Goal: Task Accomplishment & Management: Manage account settings

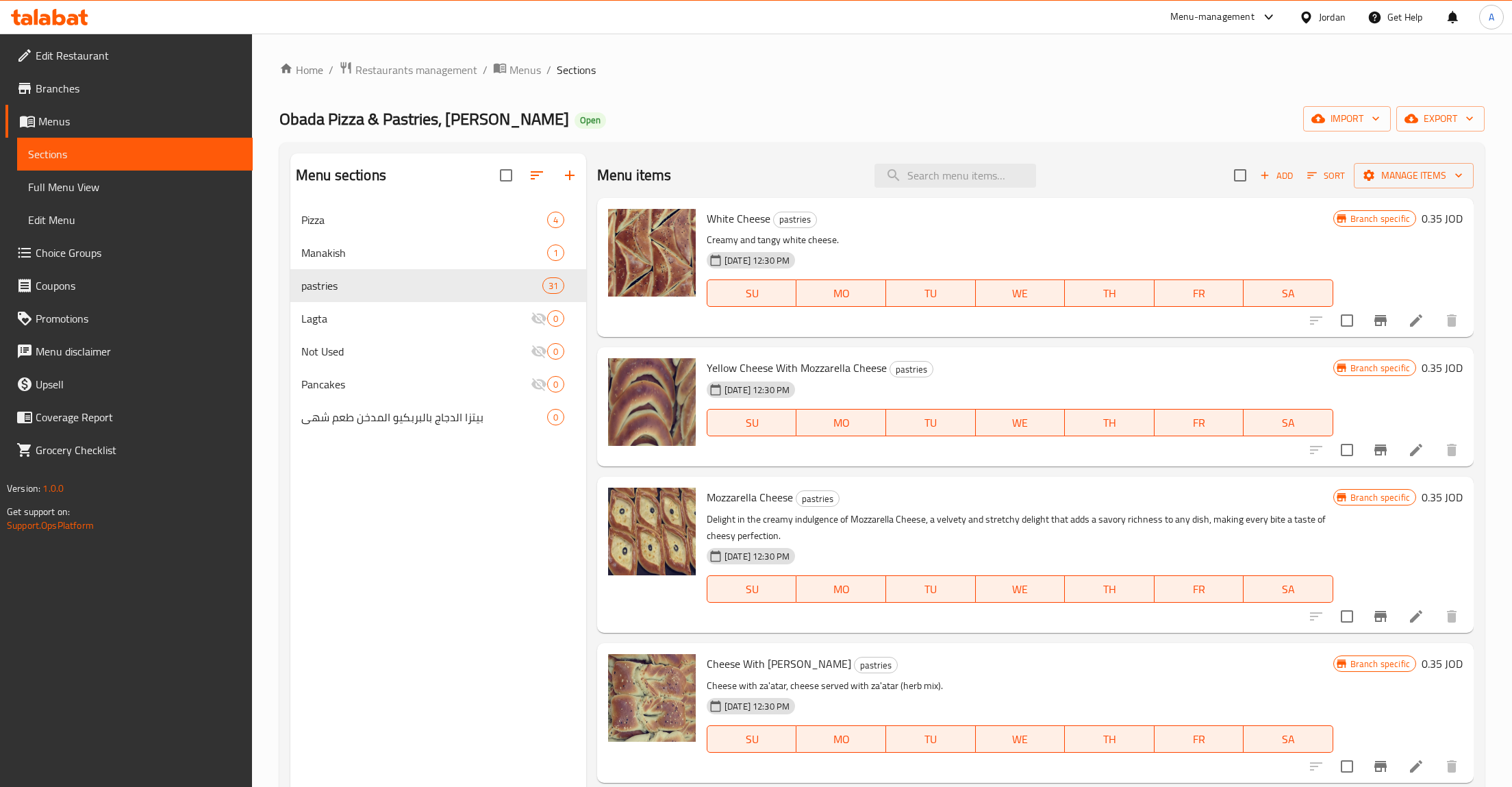
scroll to position [937, 0]
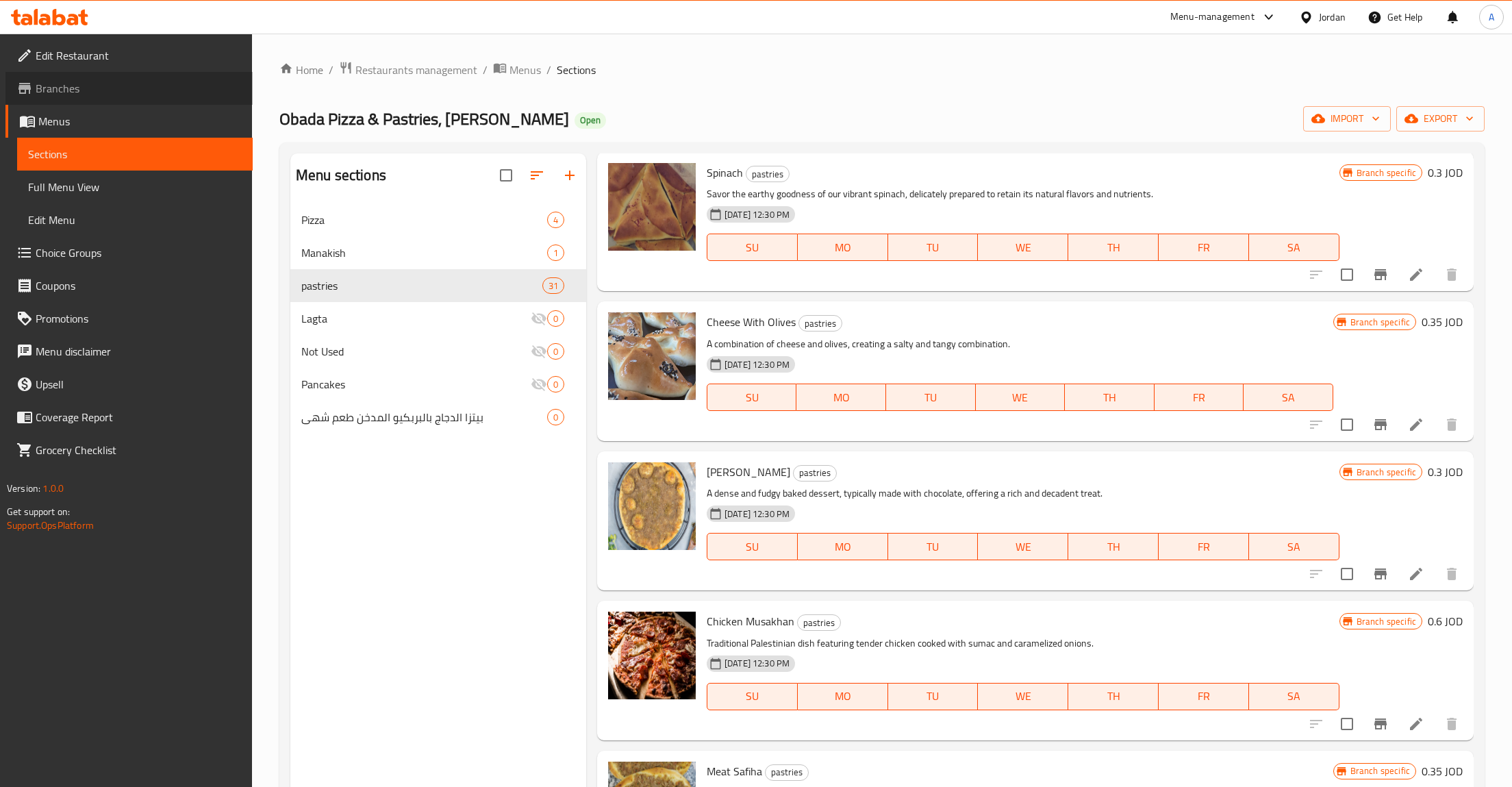
click at [97, 98] on link "Branches" at bounding box center [129, 87] width 247 height 32
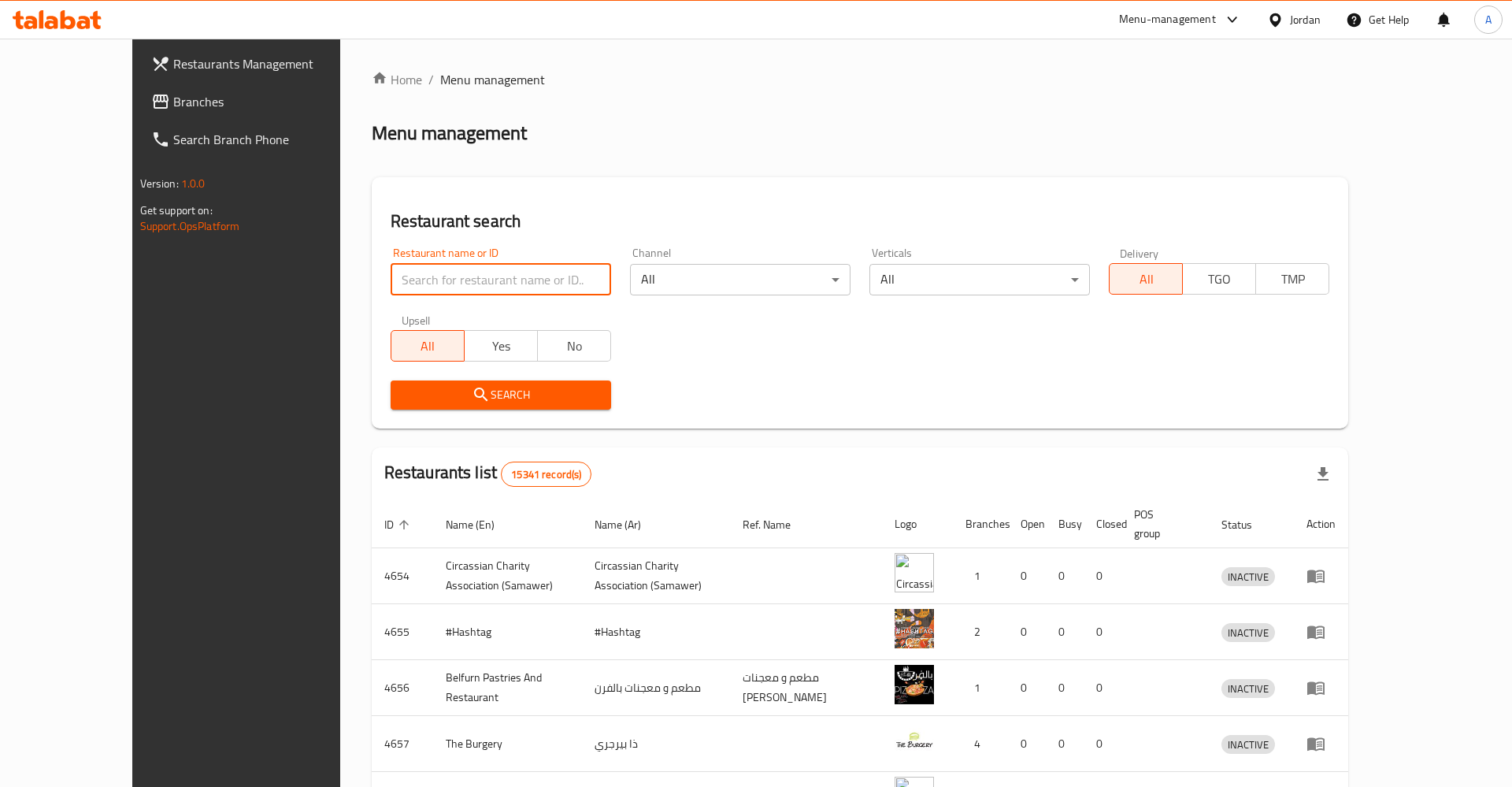
click at [393, 292] on input "search" at bounding box center [501, 280] width 220 height 32
type input "تفاحة"
click button "Search" at bounding box center [501, 394] width 220 height 29
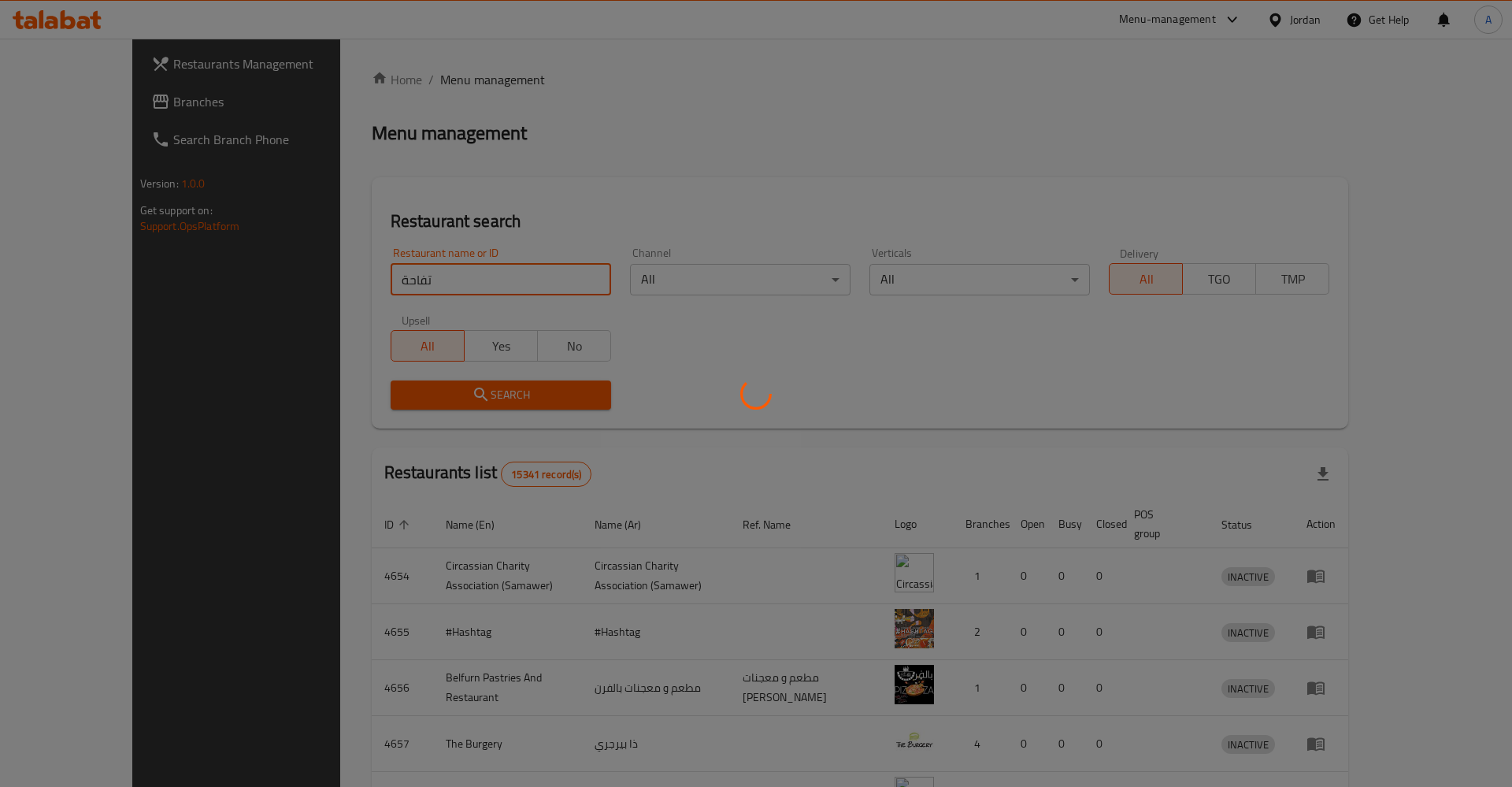
click button "Search" at bounding box center [501, 394] width 220 height 29
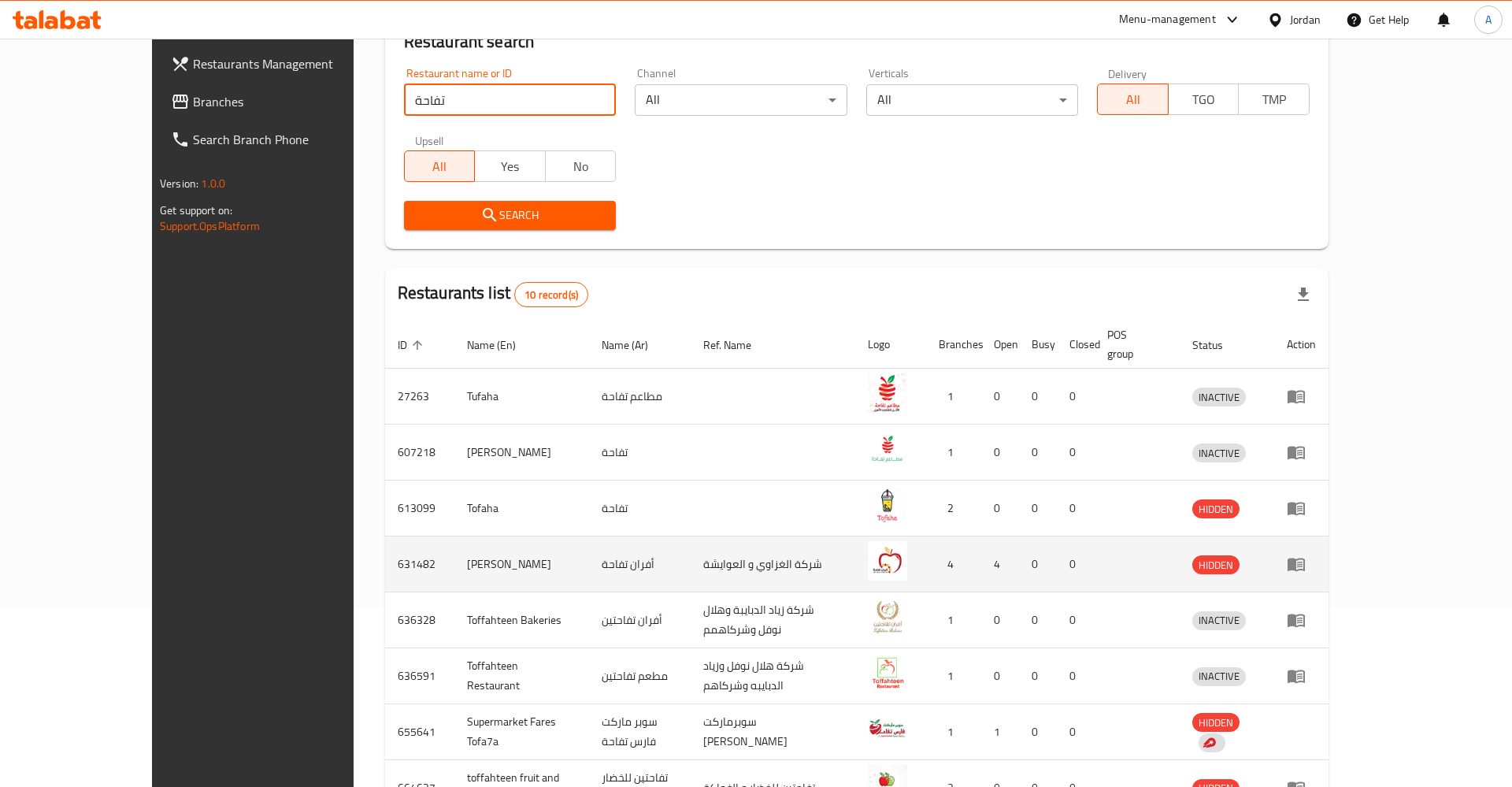
scroll to position [384, 0]
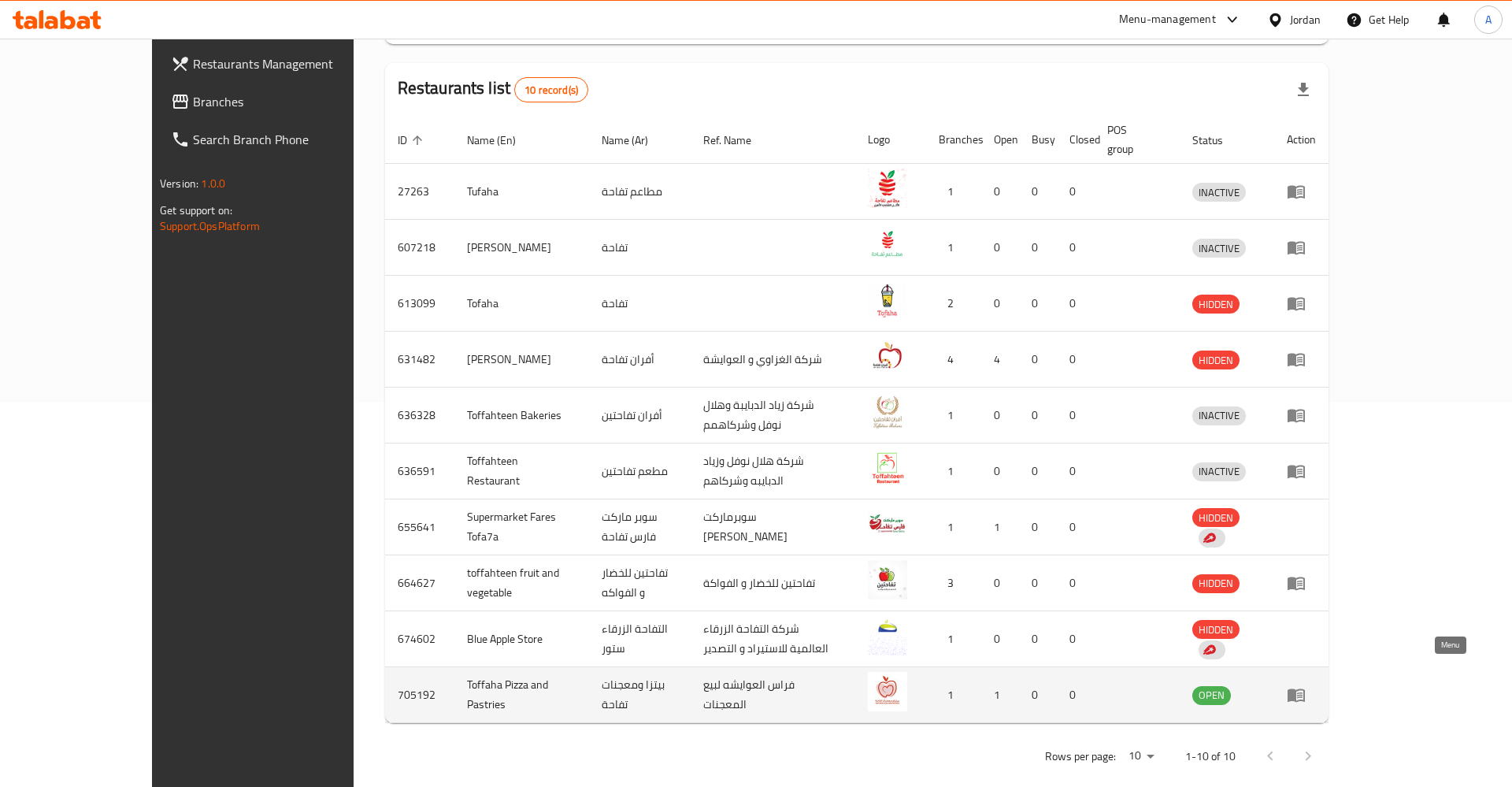
click at [1305, 689] on icon "enhanced table" at bounding box center [1297, 696] width 17 height 13
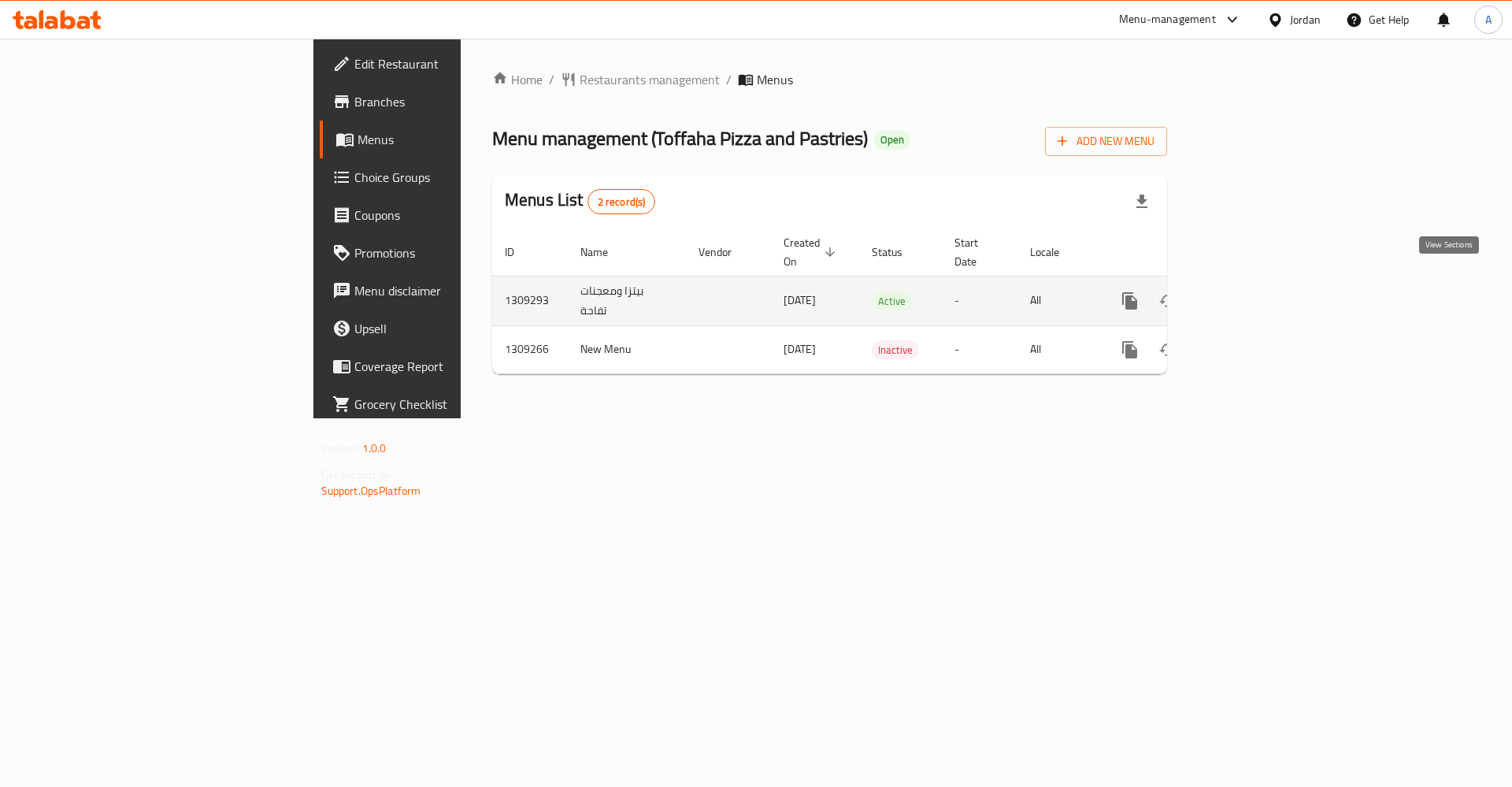
click at [1252, 291] on icon "enhanced table" at bounding box center [1244, 301] width 19 height 19
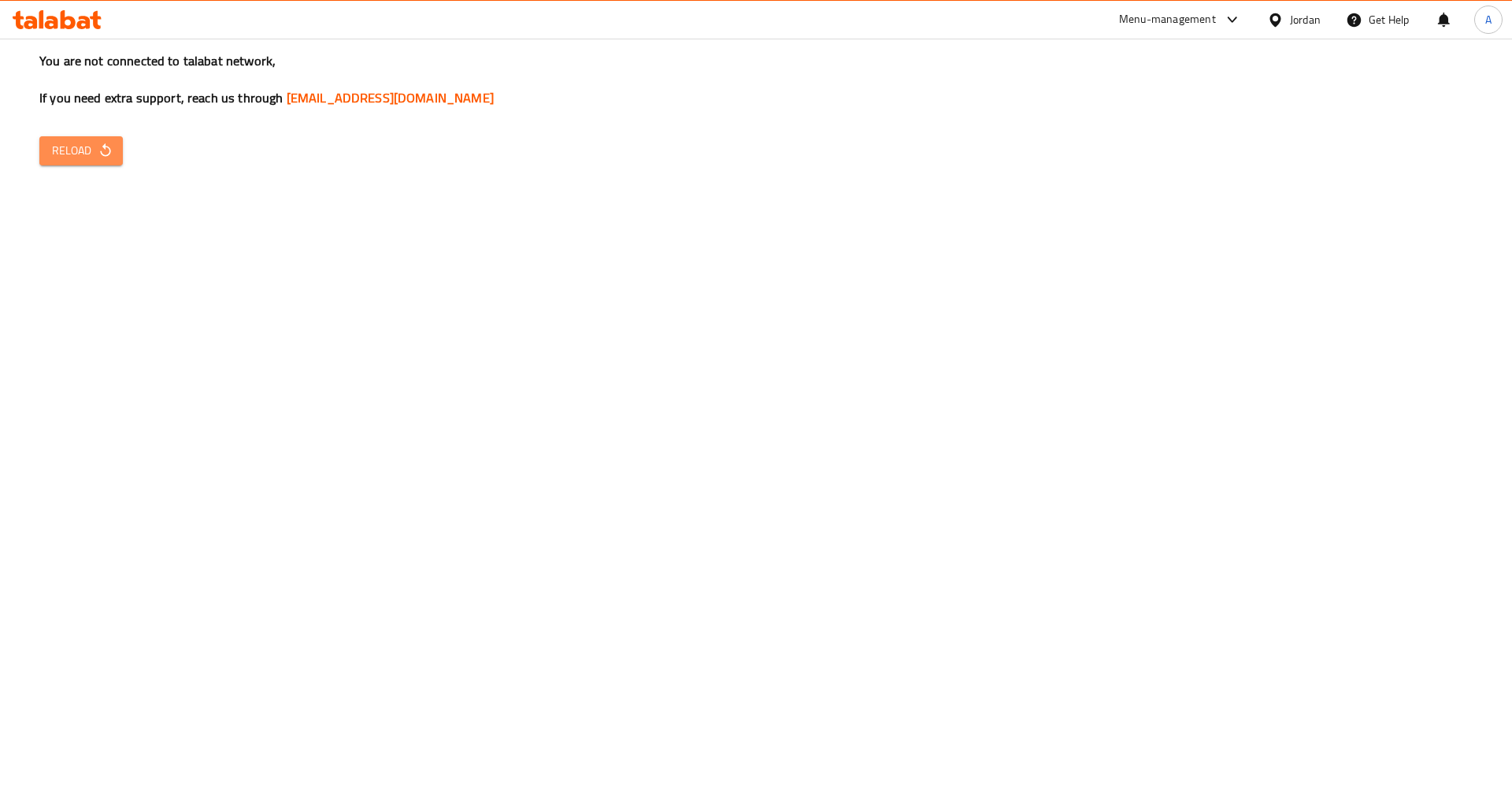
click at [101, 144] on icon "button" at bounding box center [105, 150] width 15 height 15
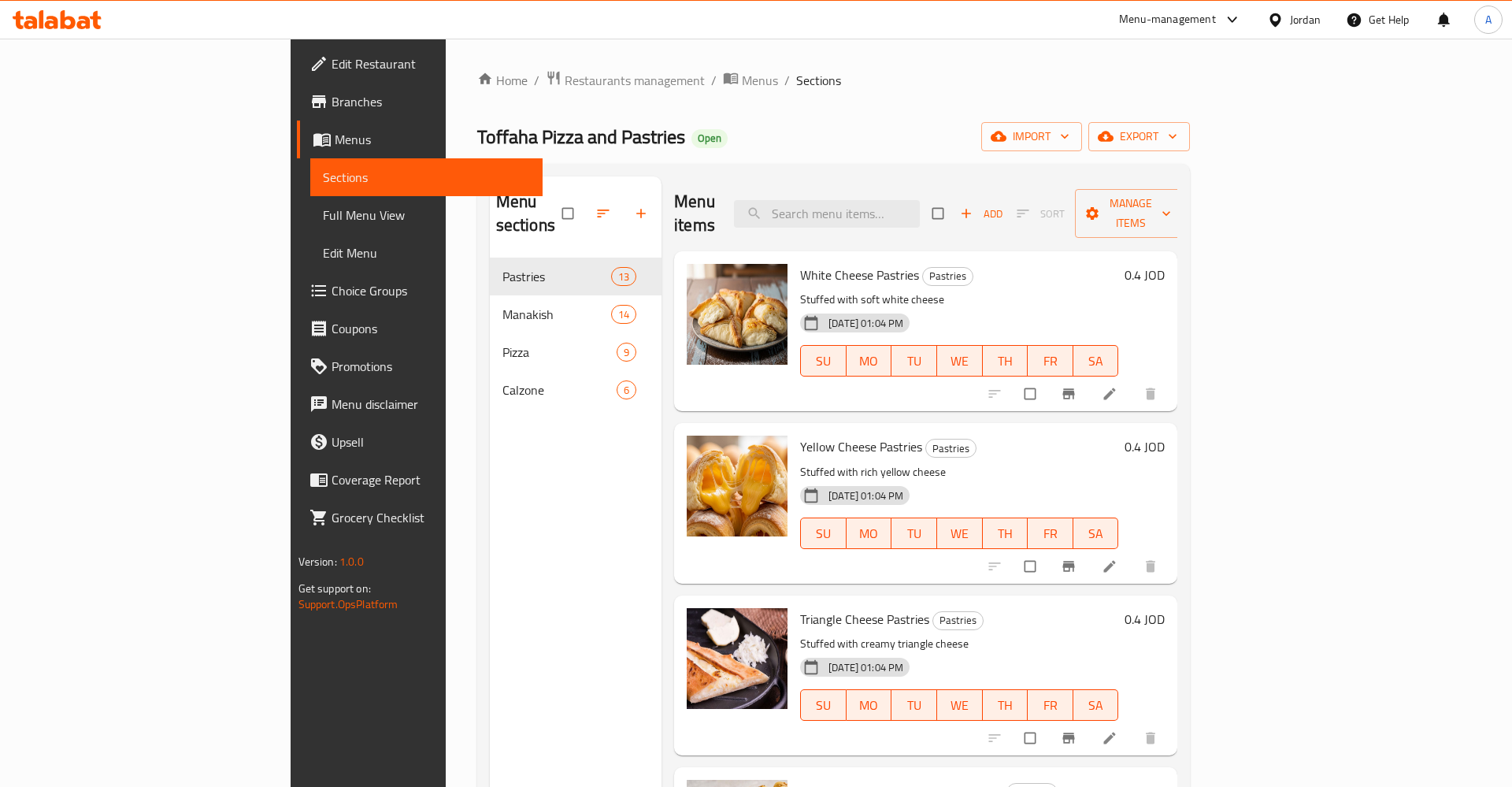
click at [867, 480] on div "02-09-2025 01:04 PM" at bounding box center [835, 495] width 82 height 32
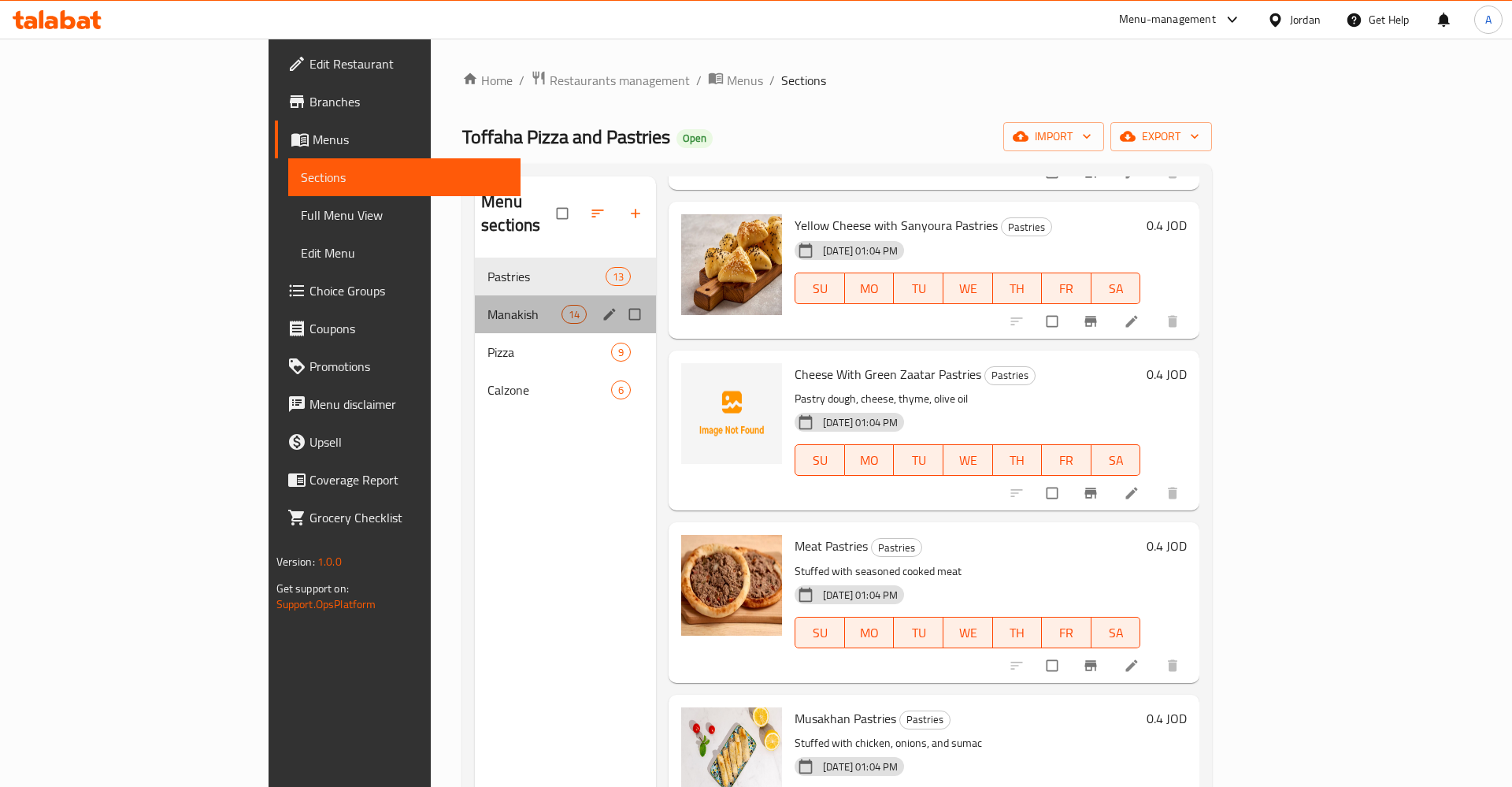
click at [475, 295] on div "Manakish 14" at bounding box center [565, 313] width 181 height 37
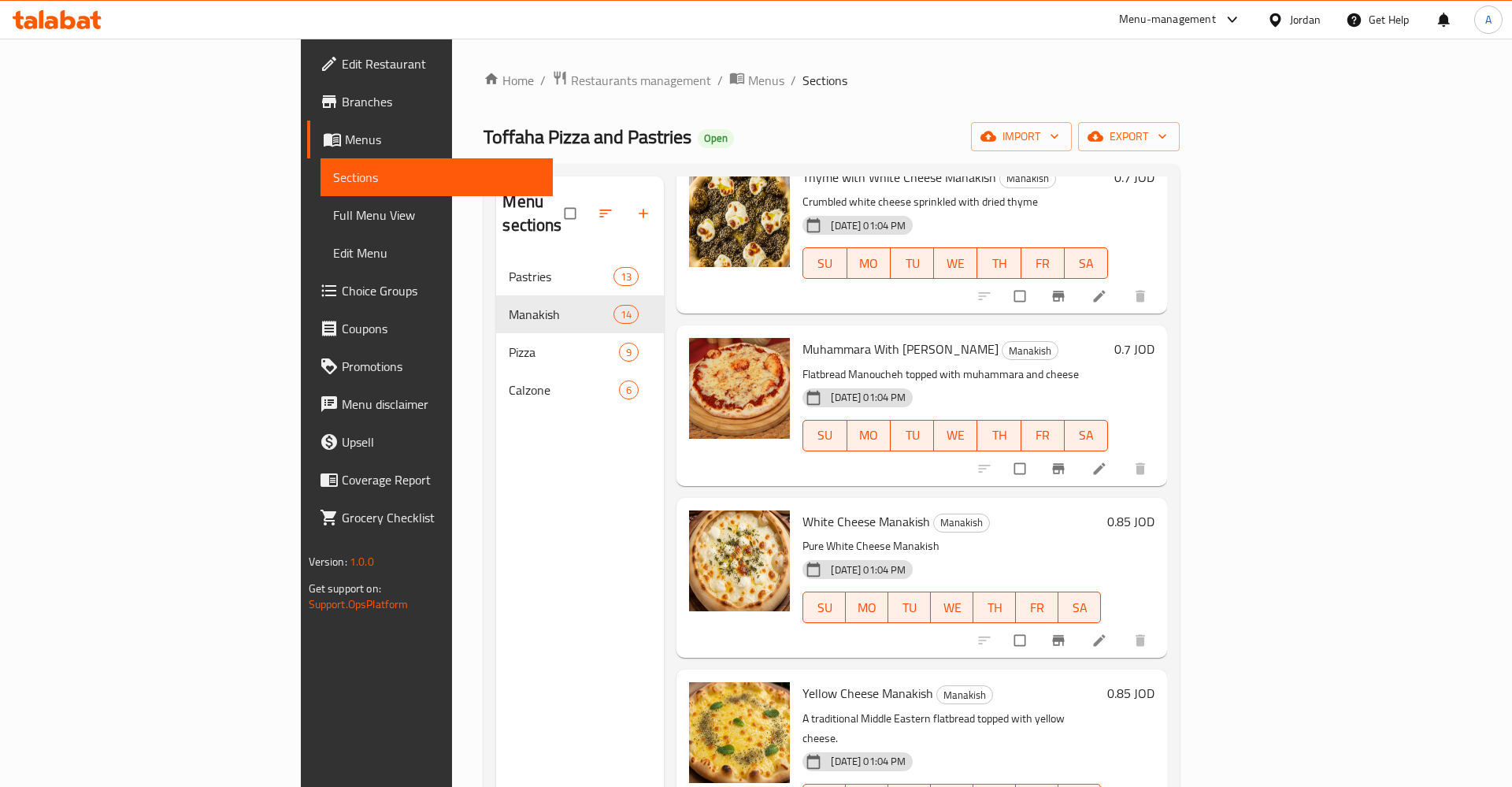
scroll to position [442, 0]
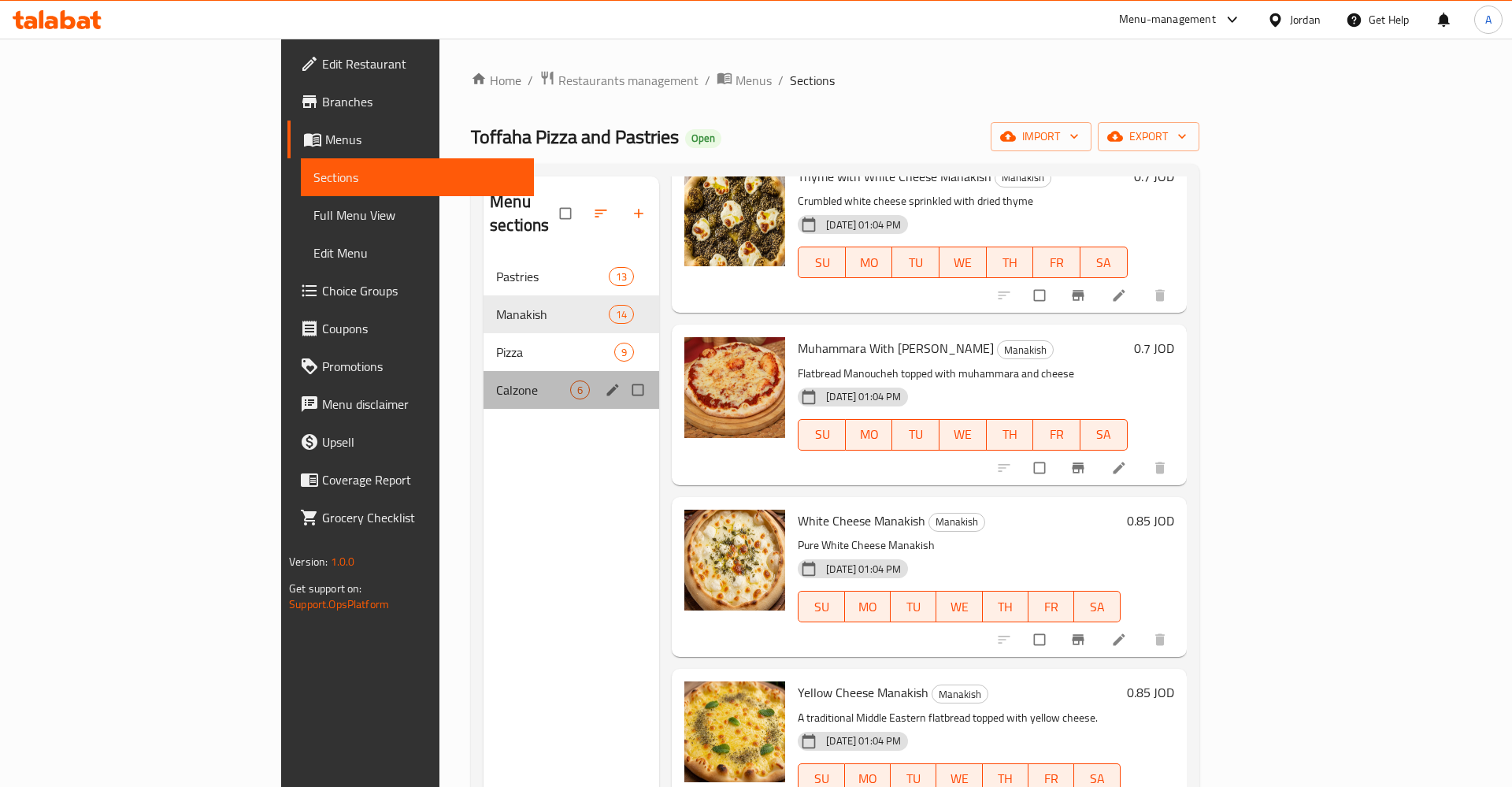
click at [484, 371] on div "Calzone 6" at bounding box center [571, 389] width 175 height 37
